Goal: Information Seeking & Learning: Learn about a topic

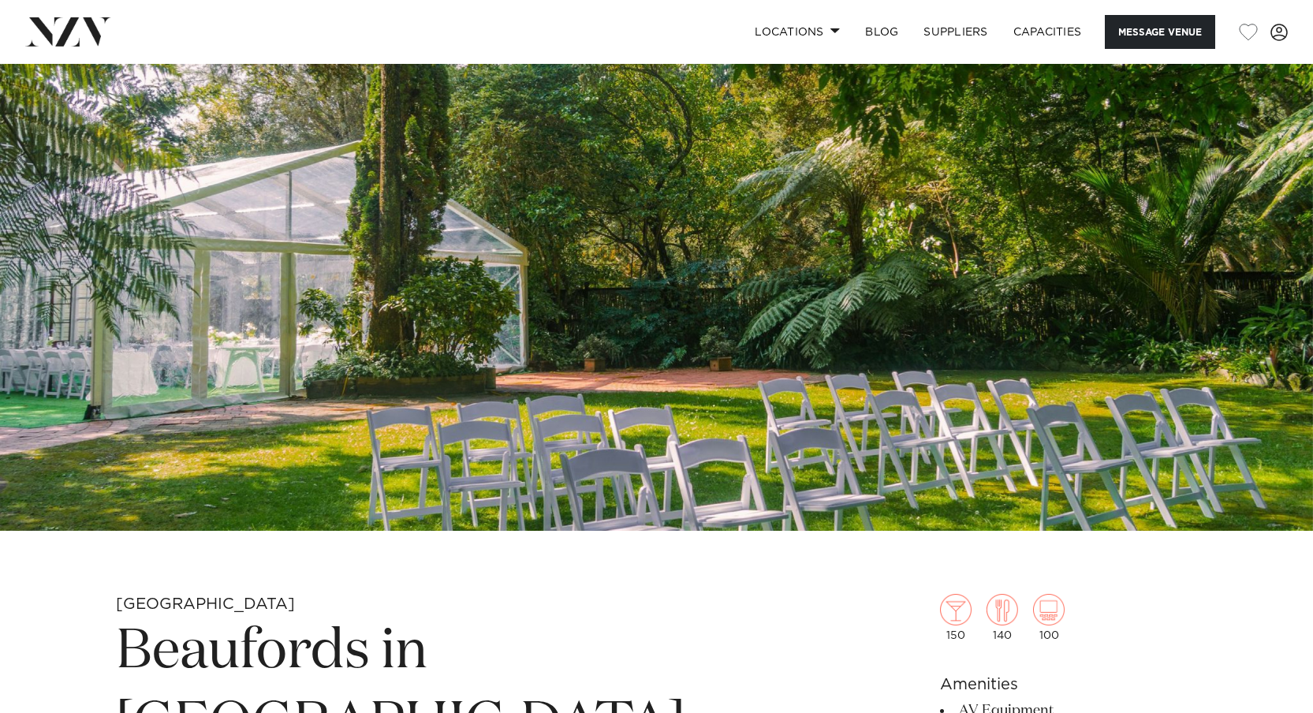
scroll to position [151, 0]
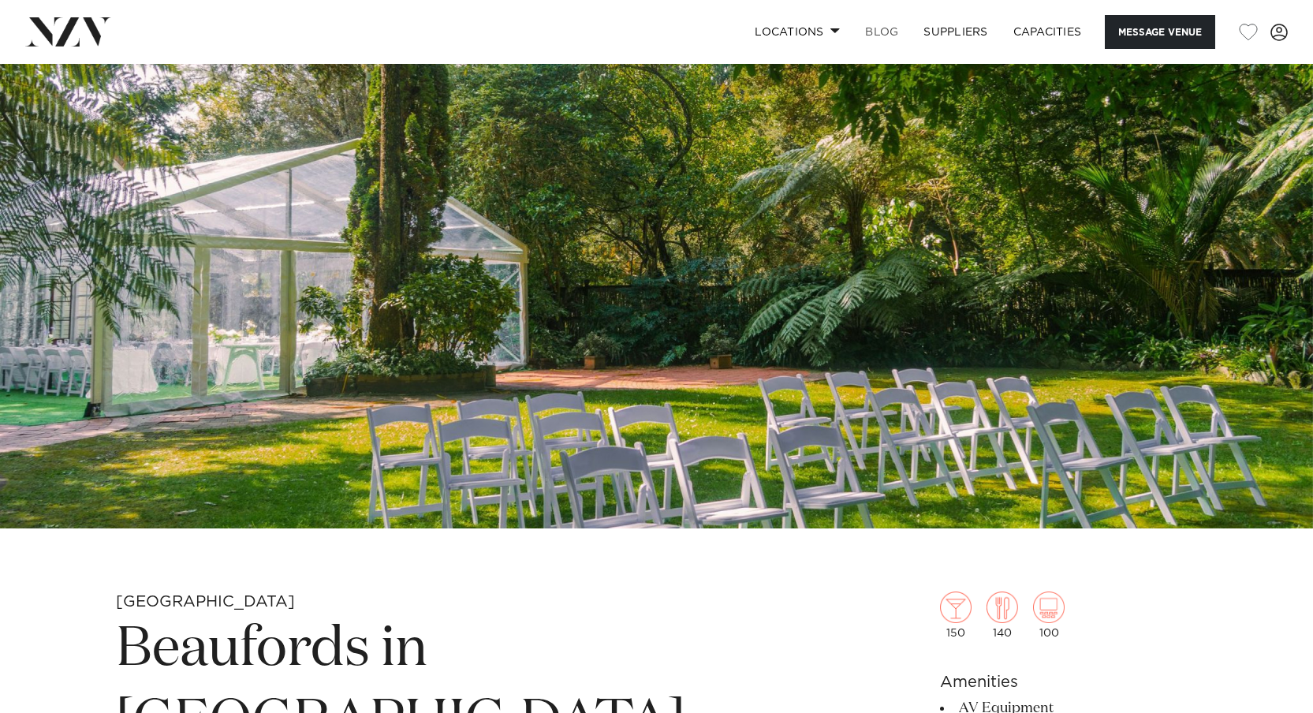
click at [885, 24] on link "BLOG" at bounding box center [881, 32] width 58 height 34
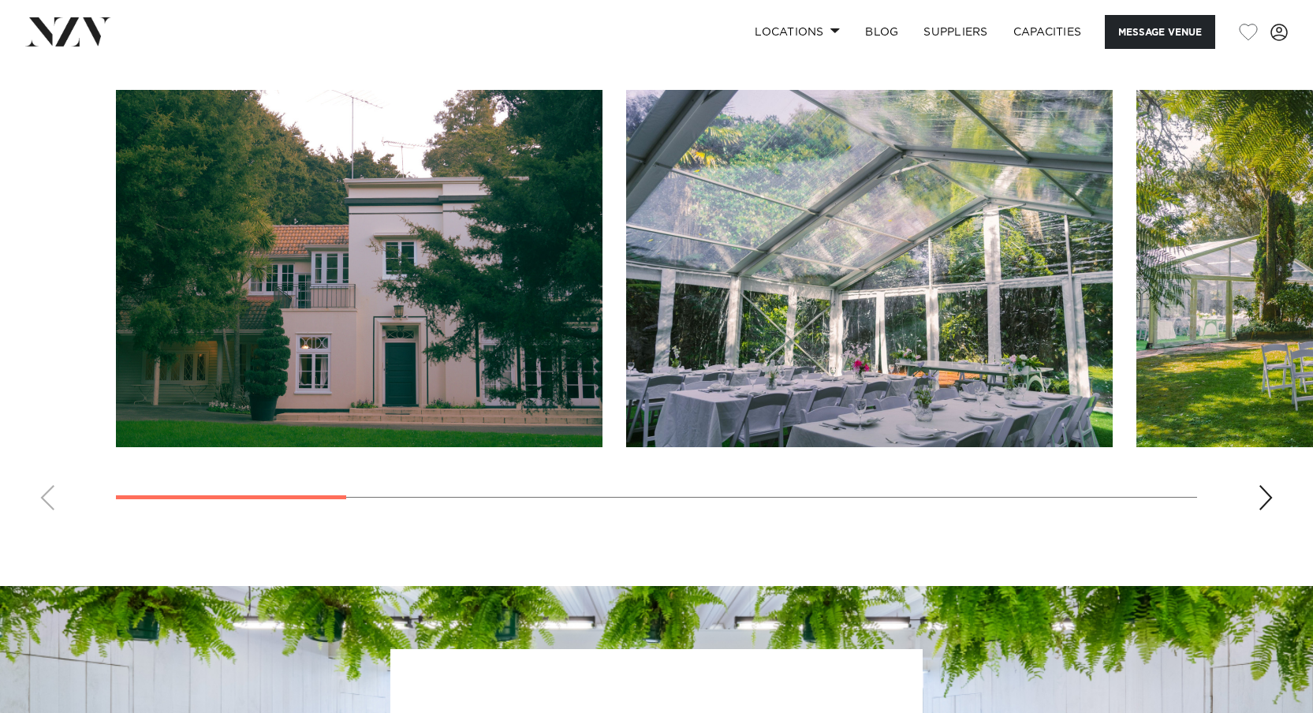
scroll to position [1493, 0]
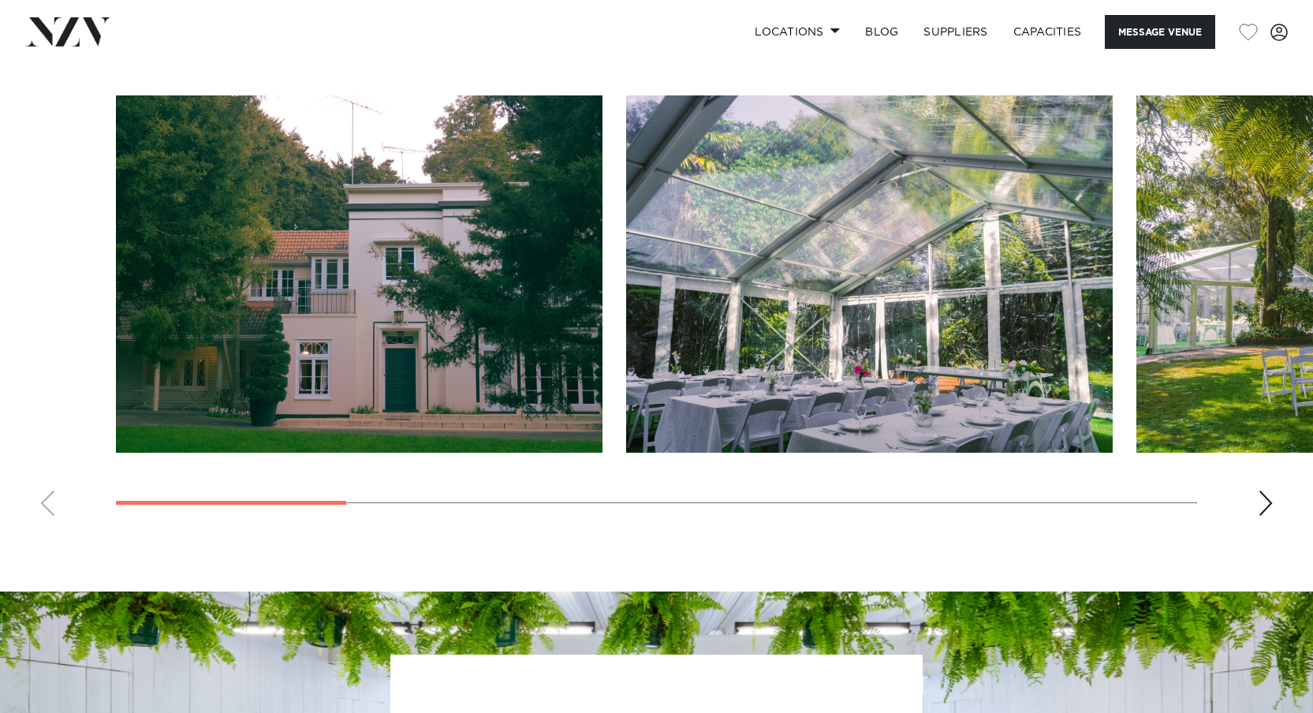
click at [1269, 495] on div "Next slide" at bounding box center [1266, 502] width 16 height 25
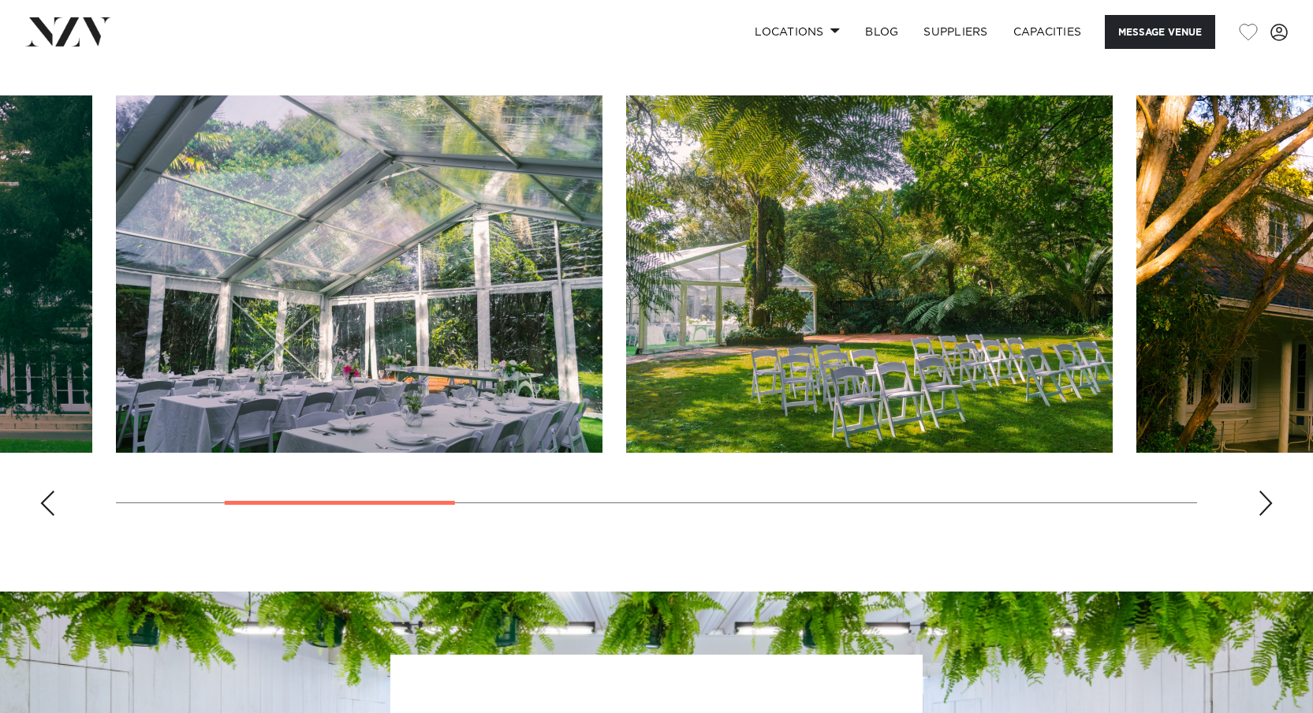
click at [1265, 496] on div "Next slide" at bounding box center [1266, 502] width 16 height 25
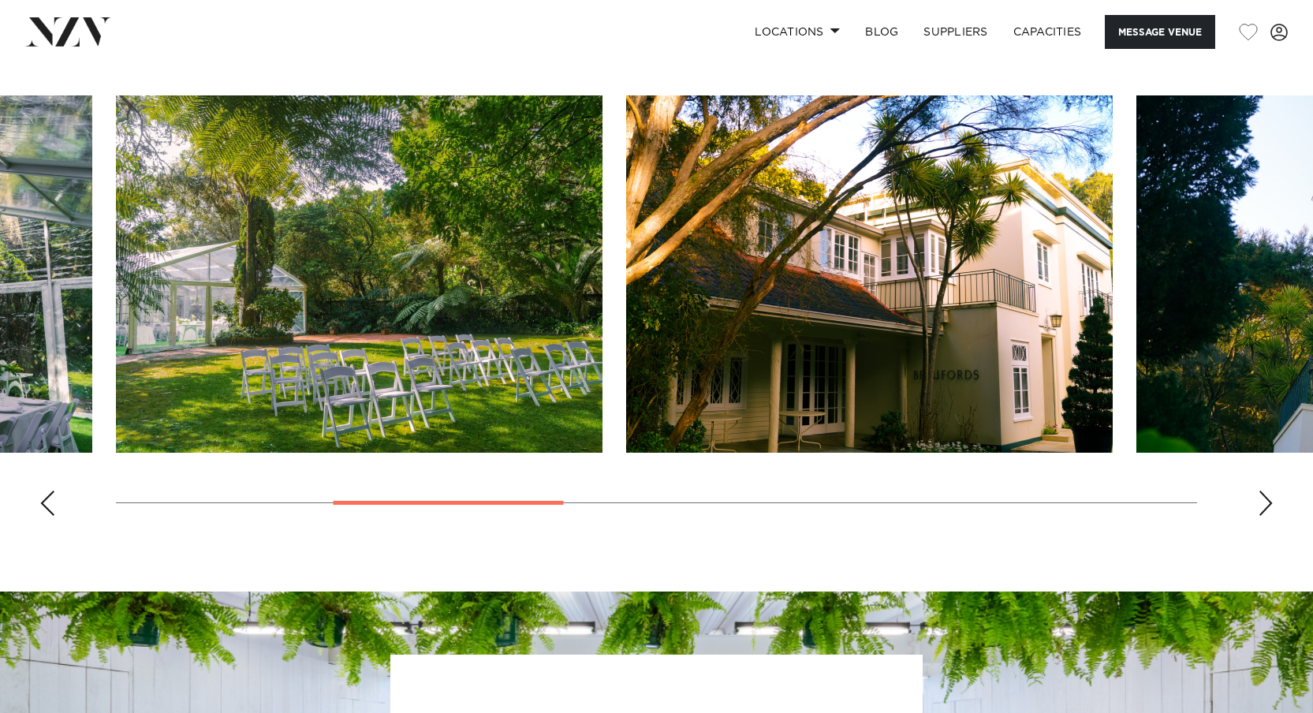
click at [1260, 501] on div "Next slide" at bounding box center [1266, 502] width 16 height 25
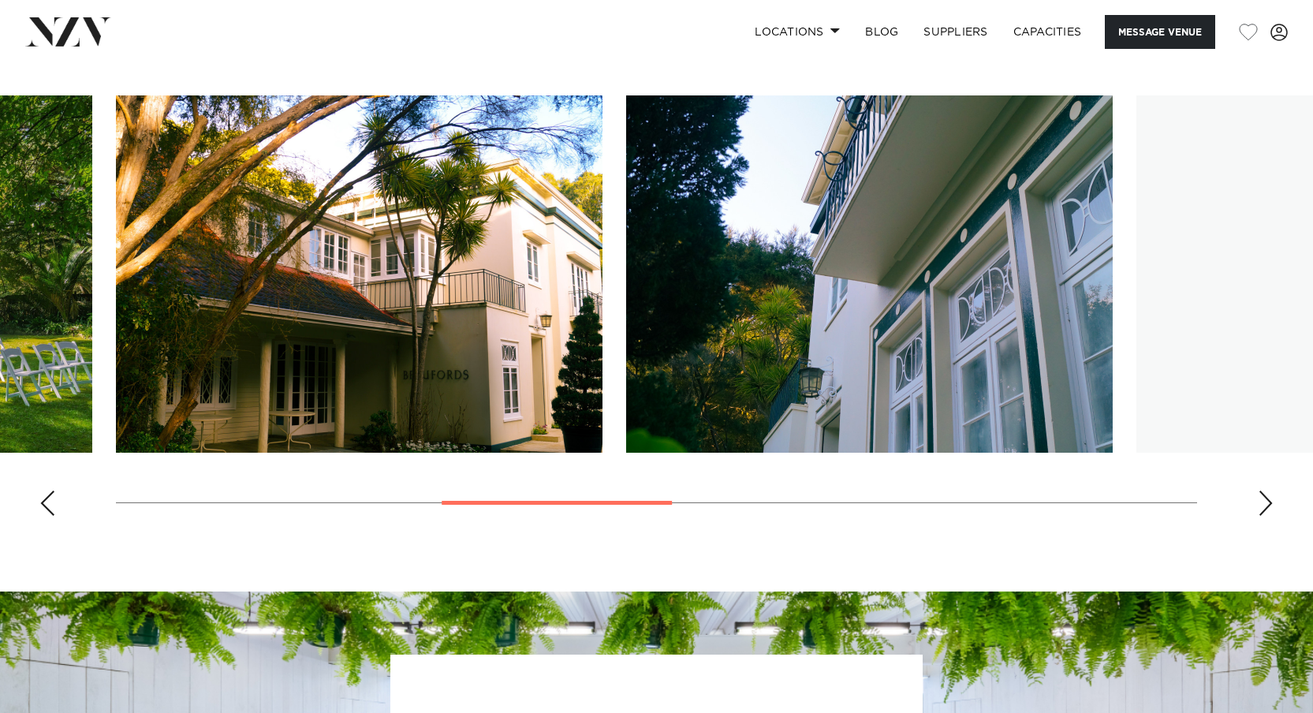
click at [1260, 501] on div "Next slide" at bounding box center [1266, 502] width 16 height 25
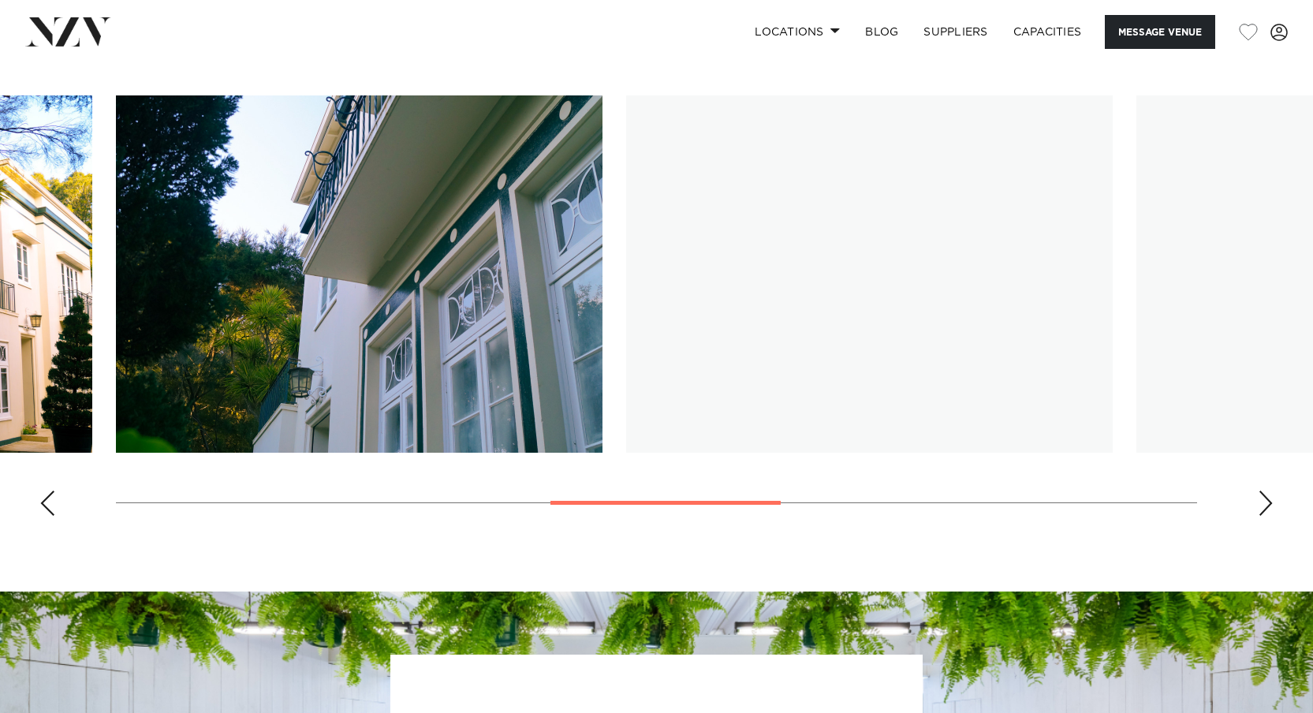
click at [1260, 501] on div "Next slide" at bounding box center [1266, 502] width 16 height 25
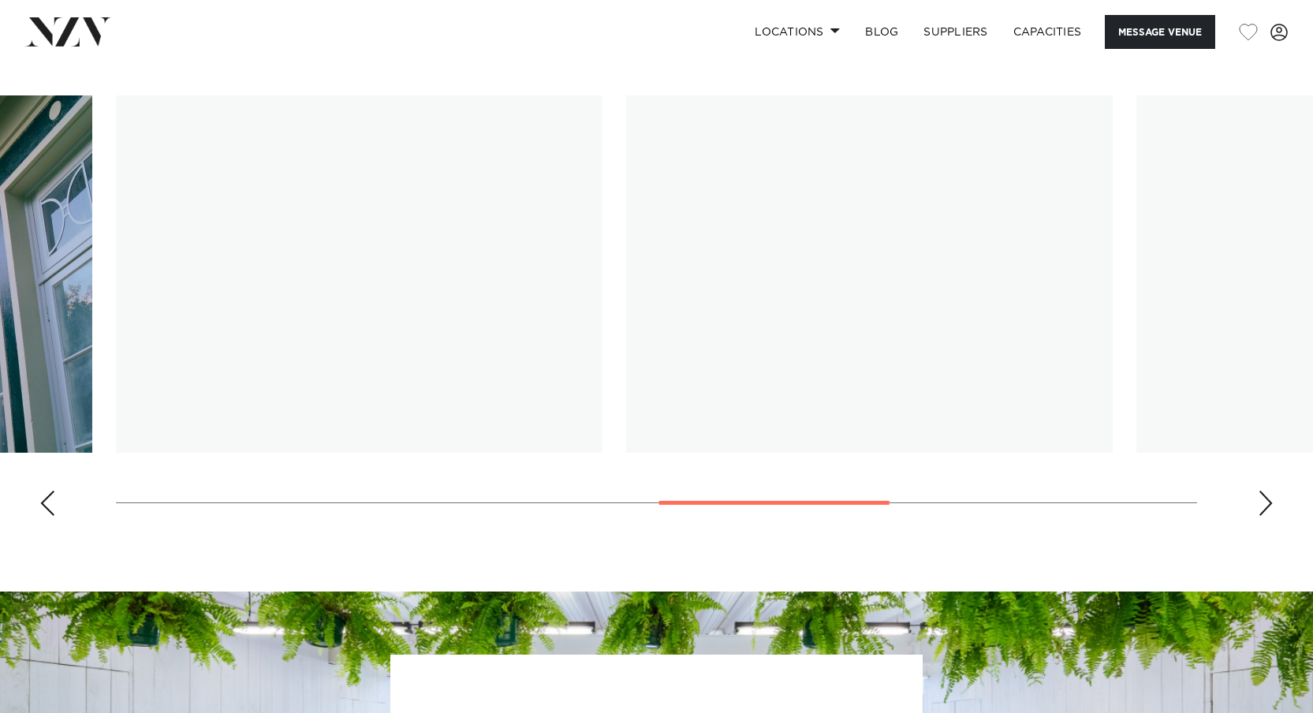
click at [1260, 501] on div "Next slide" at bounding box center [1266, 502] width 16 height 25
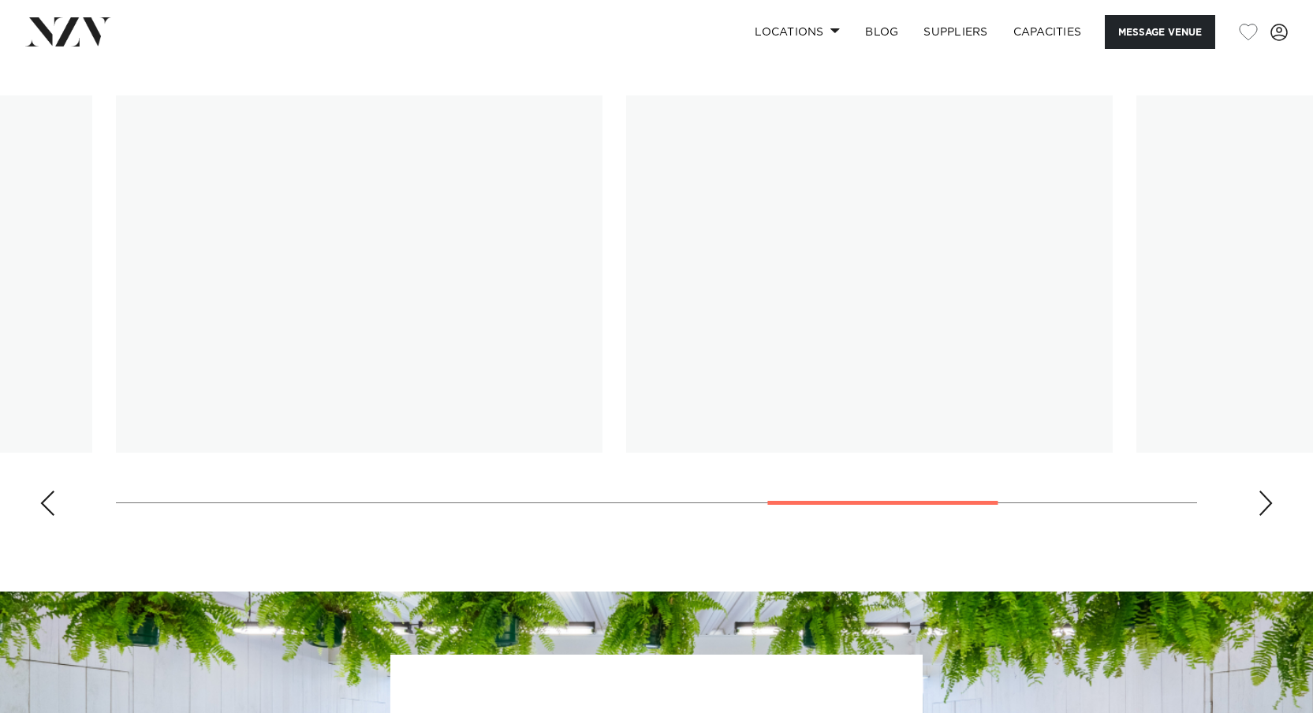
click at [1260, 501] on div "Next slide" at bounding box center [1266, 502] width 16 height 25
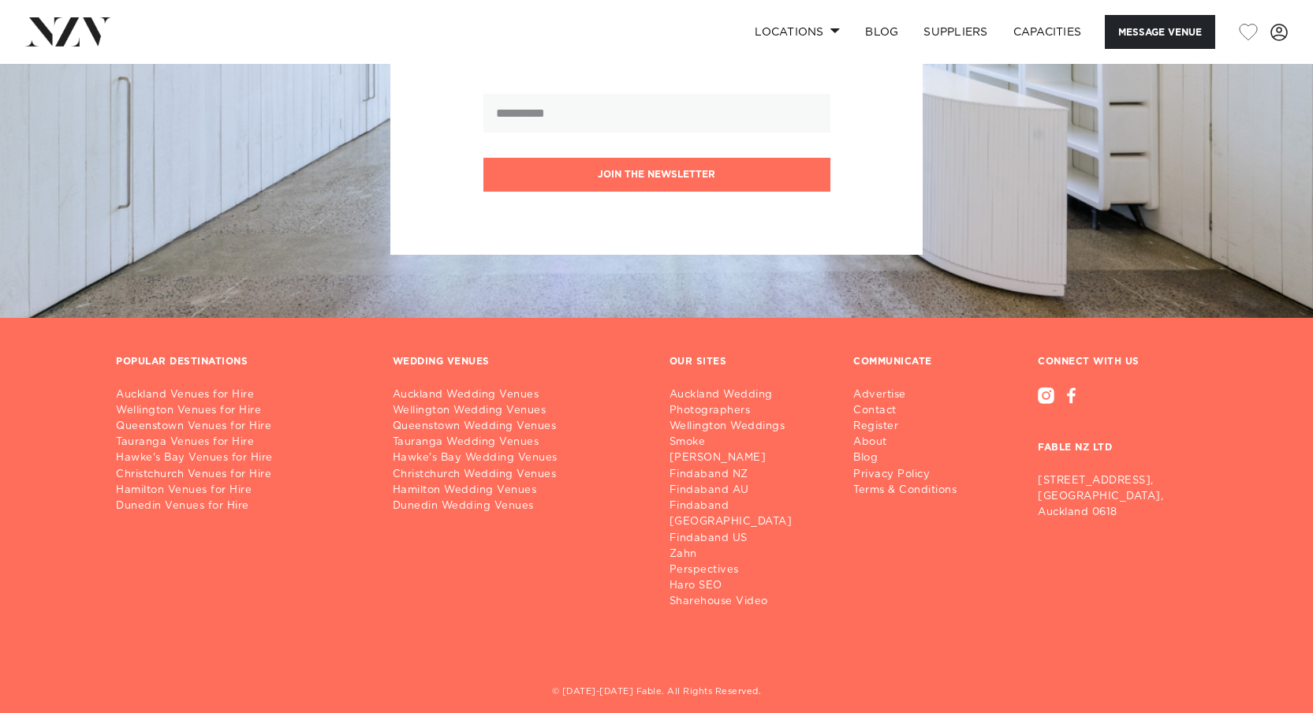
scroll to position [2245, 0]
